Goal: Task Accomplishment & Management: Complete application form

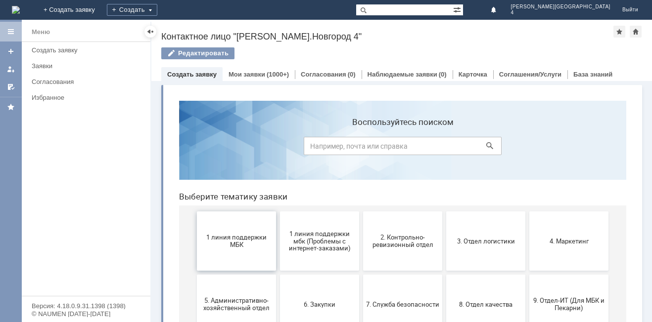
click at [225, 239] on span "1 линия поддержки МБК" at bounding box center [236, 241] width 73 height 15
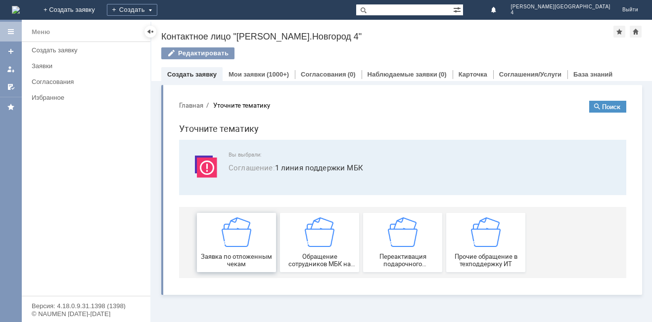
click at [229, 238] on img at bounding box center [237, 233] width 30 height 30
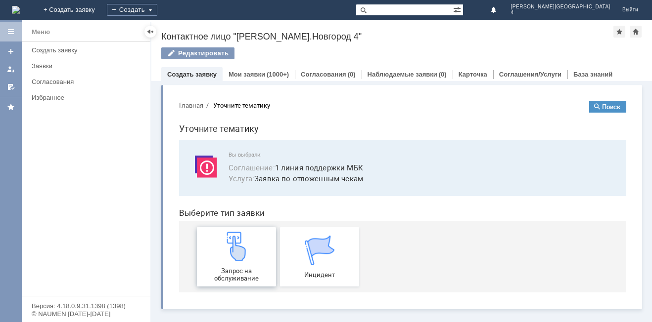
click at [232, 243] on img at bounding box center [237, 247] width 30 height 30
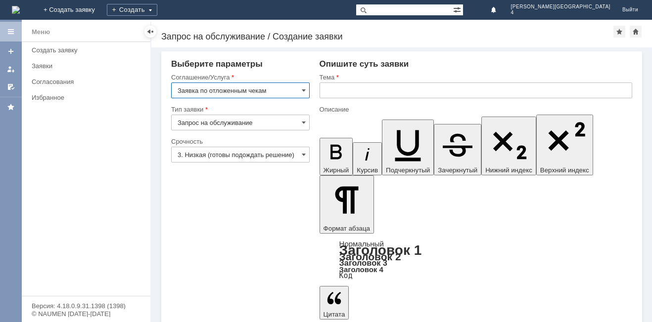
click at [348, 93] on input "text" at bounding box center [475, 91] width 312 height 16
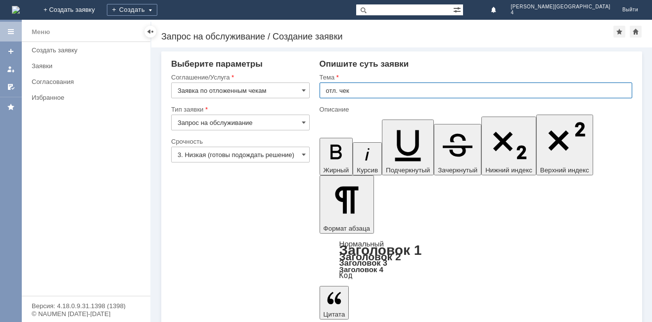
type input "отл. чек"
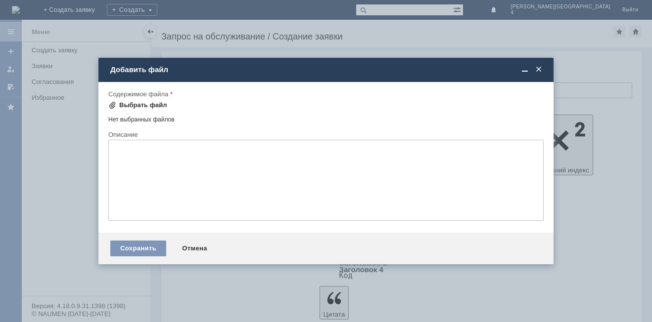
click at [127, 102] on div "Выбрать файл" at bounding box center [143, 105] width 48 height 8
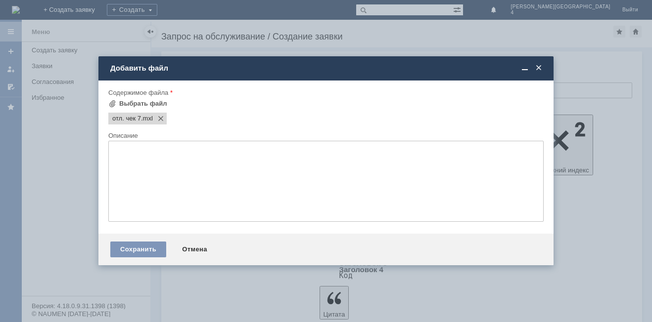
click at [263, 200] on textarea at bounding box center [325, 181] width 435 height 81
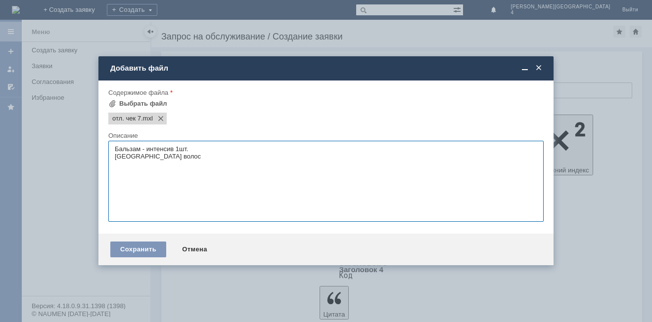
click at [139, 156] on textarea "Бальзам - интенсив 1шт. Бальзамдля волос" at bounding box center [325, 181] width 435 height 81
click at [177, 158] on textarea "Бальзам - интенсив 1шт. Бальзам для волос" at bounding box center [325, 181] width 435 height 81
type textarea "Бальзам - интенсив 1шт. Бальзам для волос 1шт. Кондиционер для волос 3 шт."
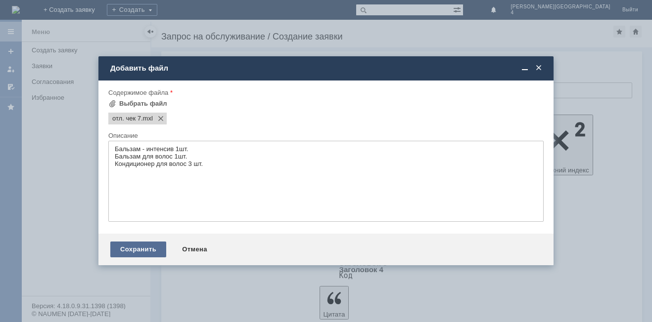
click at [136, 251] on div "Сохранить" at bounding box center [138, 250] width 56 height 16
